Goal: Transaction & Acquisition: Purchase product/service

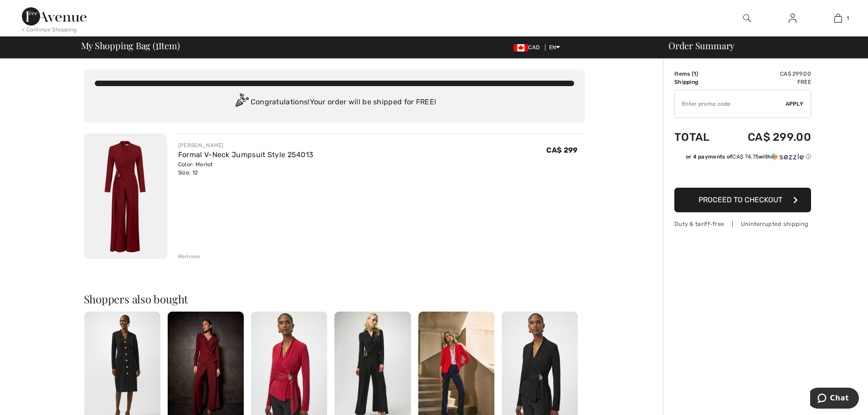
click at [754, 198] on span "Proceed to Checkout" at bounding box center [740, 199] width 84 height 9
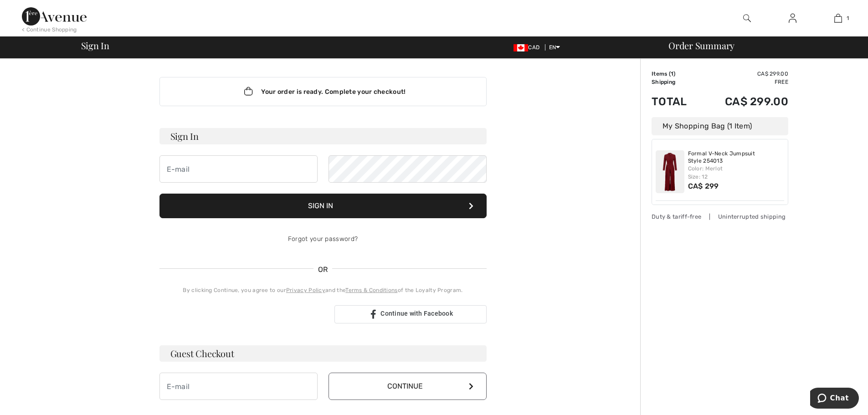
click at [822, 137] on div "Order Summary Details Items ( 1 ) CA$ 299.00 Promo code CA$ 0.00 Shipping Free …" at bounding box center [754, 320] width 228 height 522
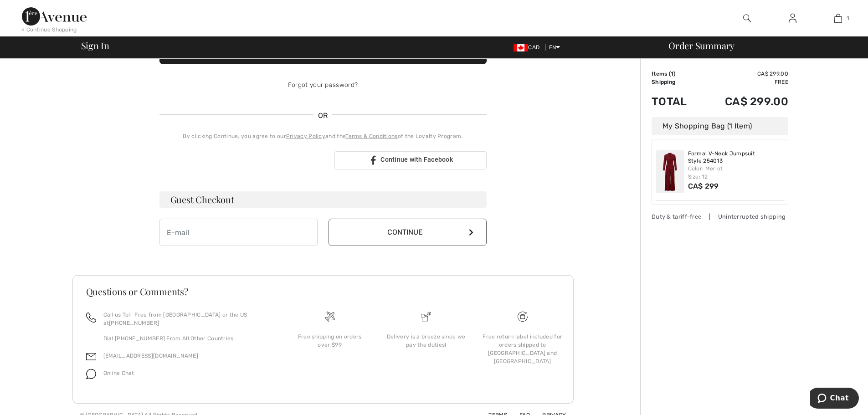
scroll to position [157, 0]
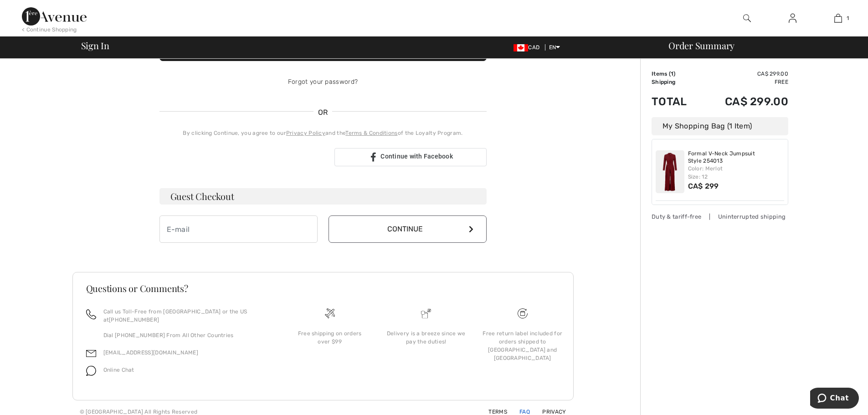
click at [523, 409] on link "FAQ" at bounding box center [518, 412] width 21 height 6
click at [861, 134] on div "Order Summary Details Items ( 1 ) CA$ 299.00 Promo code CA$ 0.00 Shipping Free …" at bounding box center [754, 163] width 228 height 522
